Goal: Find specific page/section: Find specific page/section

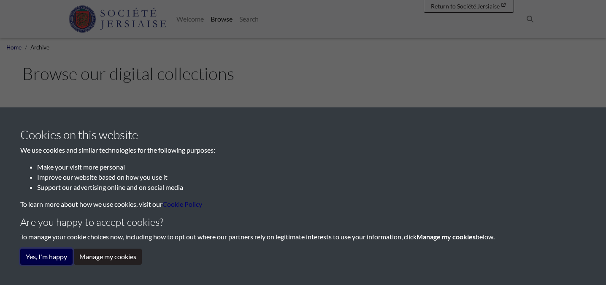
click at [59, 256] on button "Yes, I'm happy" at bounding box center [46, 256] width 52 height 16
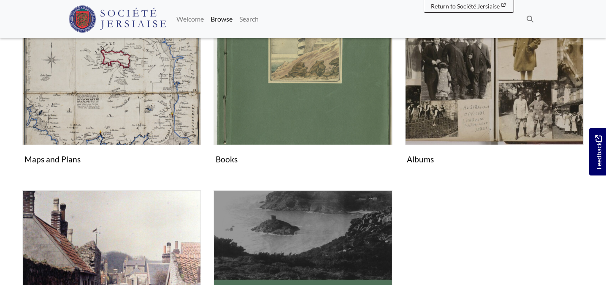
scroll to position [449, 0]
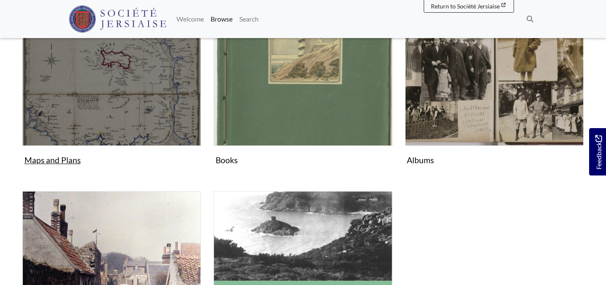
click at [53, 161] on figure "Maps and Plans Collection" at bounding box center [111, 67] width 179 height 201
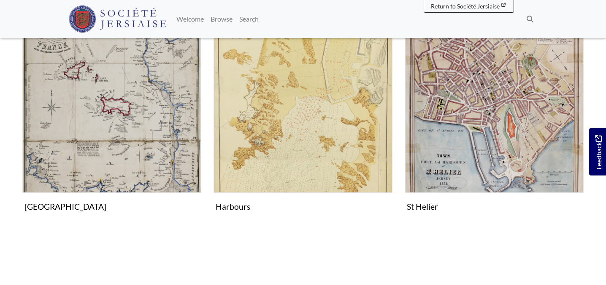
scroll to position [245, 0]
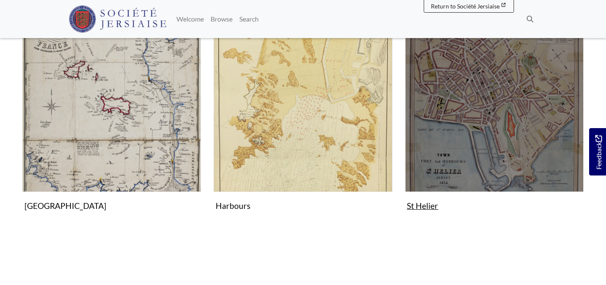
click at [434, 208] on figure "St Helier Collection" at bounding box center [494, 113] width 179 height 201
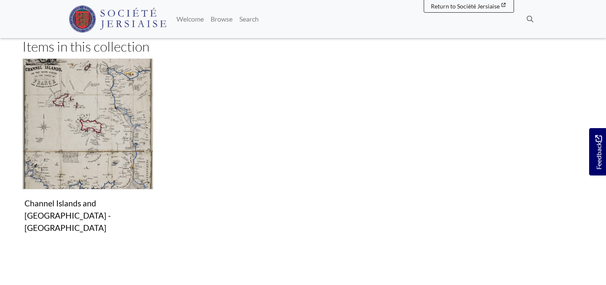
scroll to position [171, 0]
